Goal: Download file/media

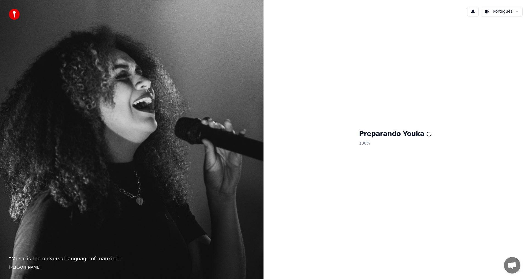
scroll to position [172, 0]
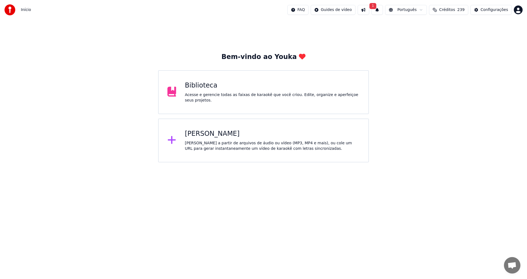
click at [251, 84] on div "Biblioteca" at bounding box center [272, 85] width 175 height 9
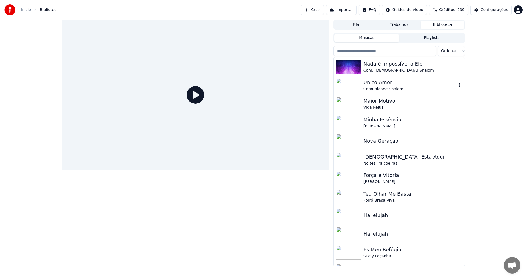
click at [389, 89] on div "Comunidade Shalom" at bounding box center [410, 88] width 94 height 5
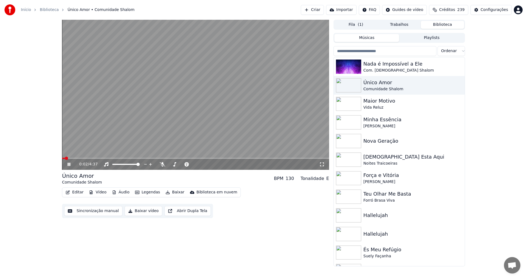
click at [100, 193] on button "Vídeo" at bounding box center [98, 193] width 22 height 8
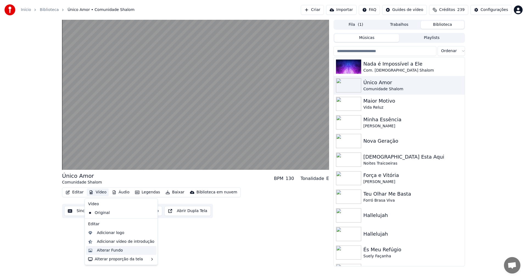
click at [113, 249] on div "Alterar Fundo" at bounding box center [110, 250] width 26 height 5
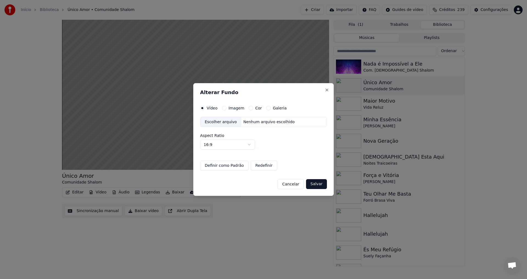
click at [214, 123] on div "Escolher arquivo" at bounding box center [220, 122] width 41 height 10
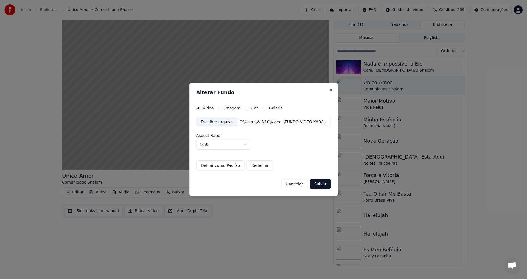
drag, startPoint x: 318, startPoint y: 184, endPoint x: 317, endPoint y: 197, distance: 12.7
click at [318, 184] on button "Salvar" at bounding box center [320, 184] width 21 height 10
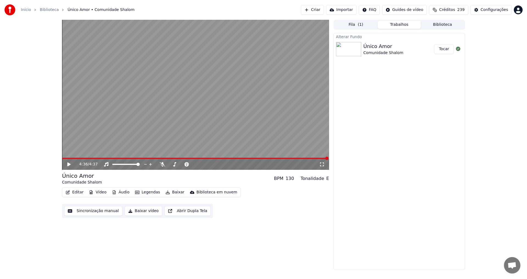
click at [446, 49] on button "Tocar" at bounding box center [443, 49] width 19 height 10
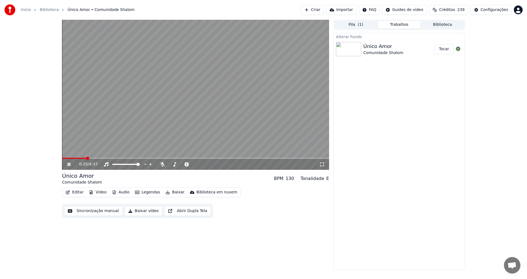
click at [69, 165] on icon at bounding box center [72, 164] width 13 height 4
click at [138, 212] on button "Baixar vídeo" at bounding box center [144, 211] width 38 height 10
